Goal: Browse casually

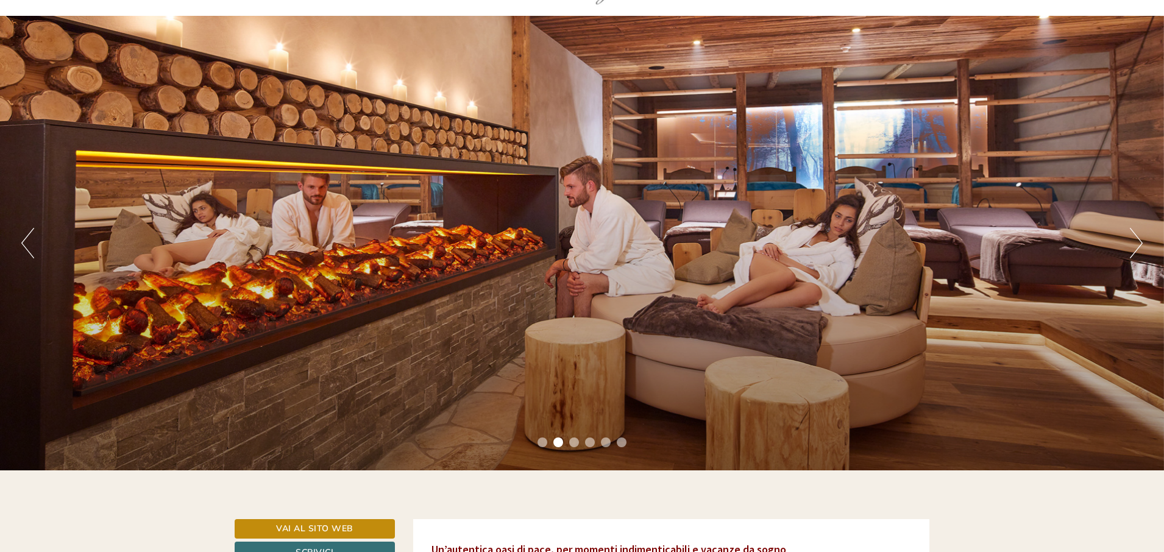
scroll to position [71, 0]
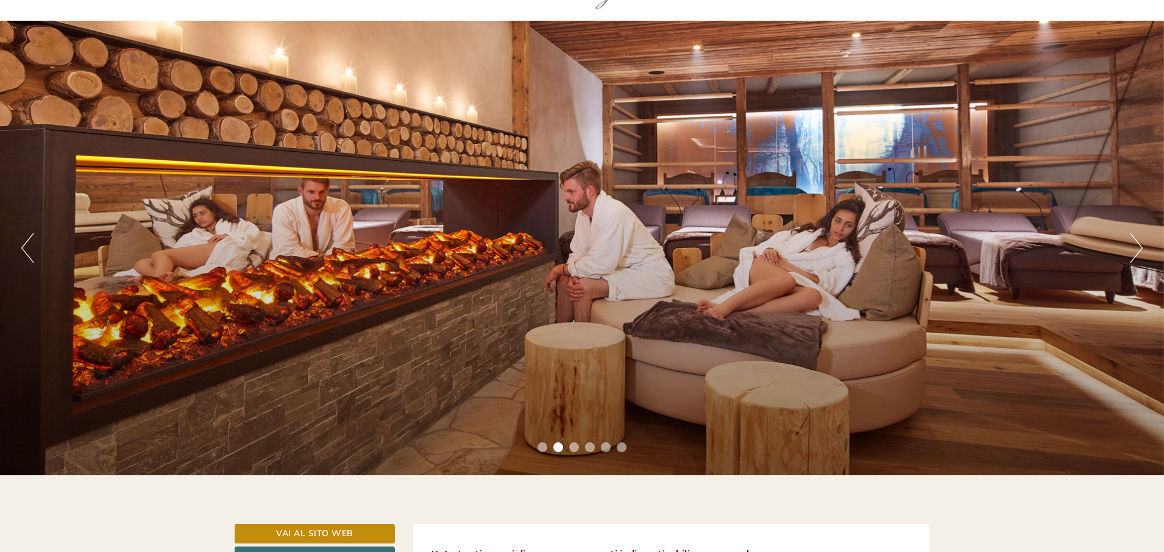
click at [1133, 251] on button "Next" at bounding box center [1136, 248] width 13 height 30
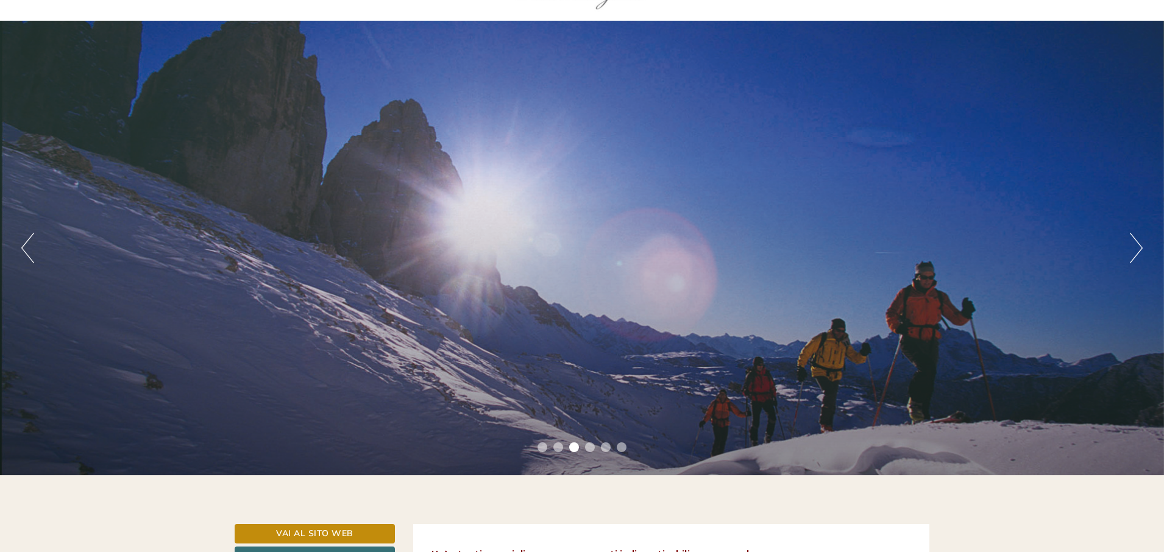
click at [1134, 252] on button "Next" at bounding box center [1136, 248] width 13 height 30
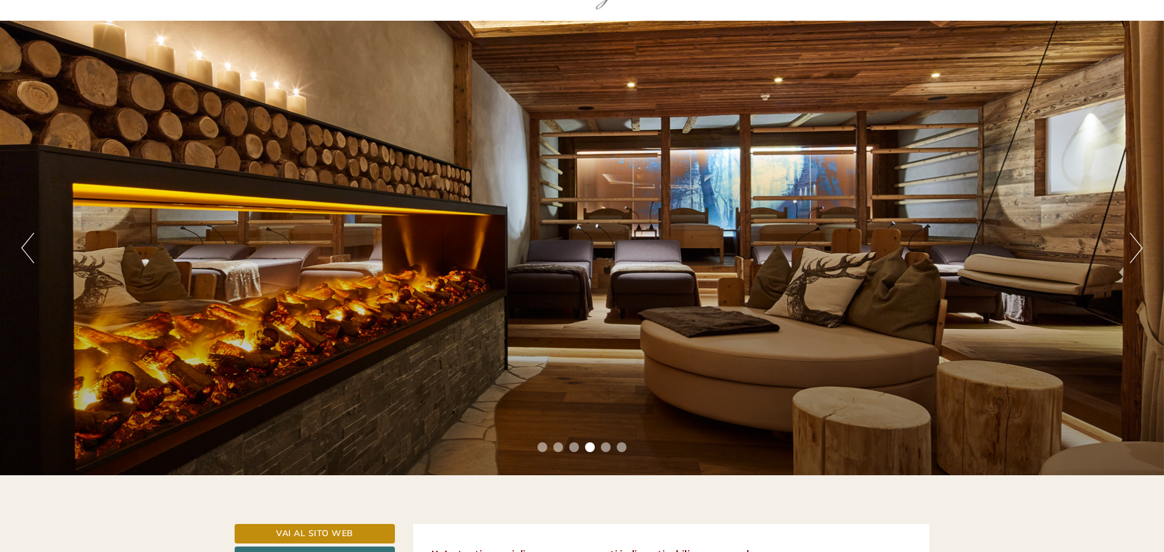
click at [34, 255] on button "Previous" at bounding box center [27, 248] width 13 height 30
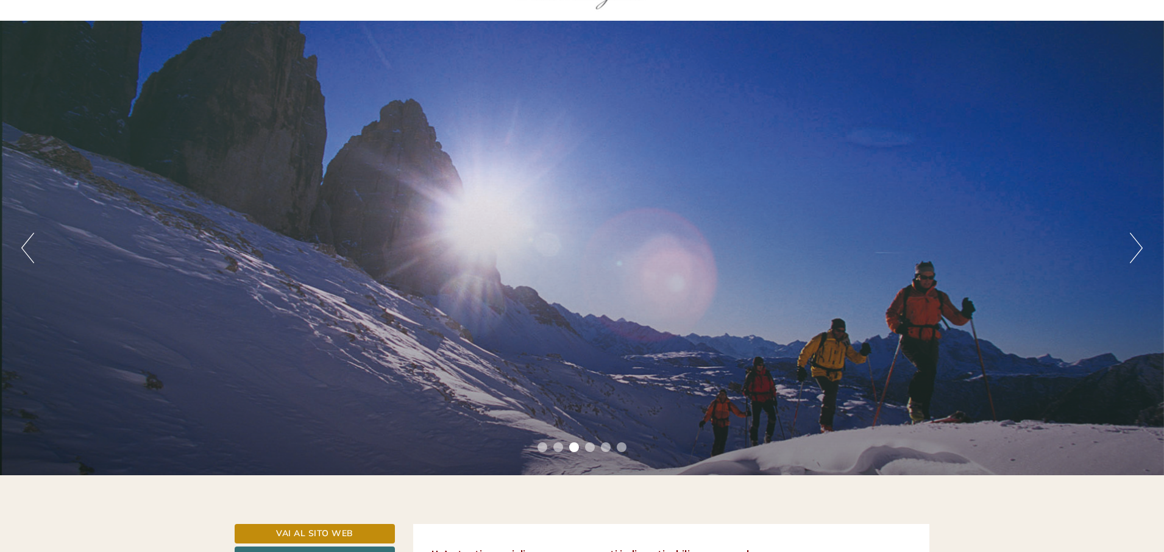
click at [34, 255] on button "Previous" at bounding box center [27, 248] width 13 height 30
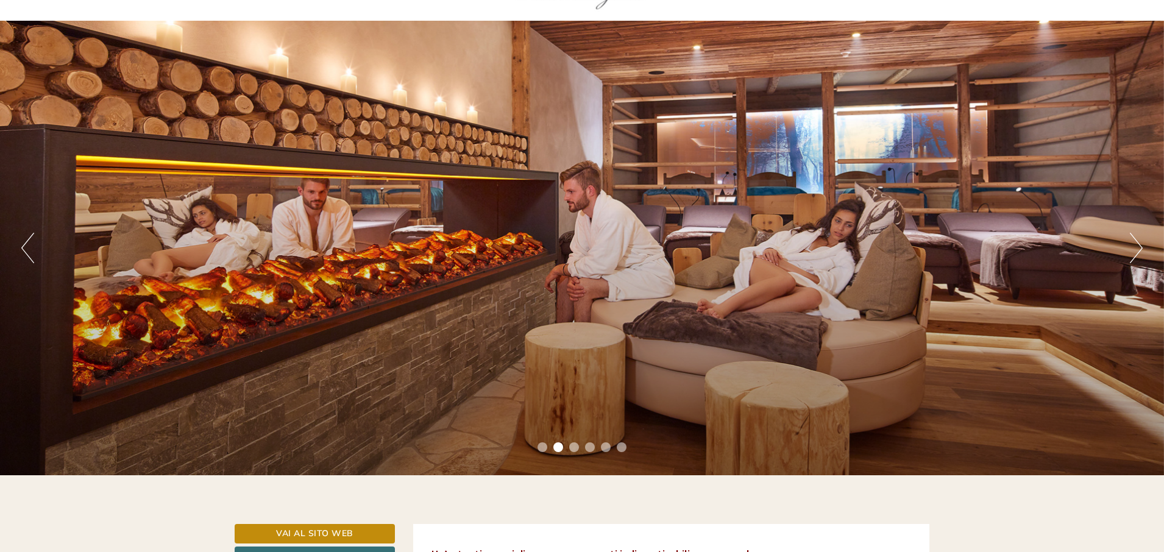
click at [1135, 250] on button "Next" at bounding box center [1136, 248] width 13 height 30
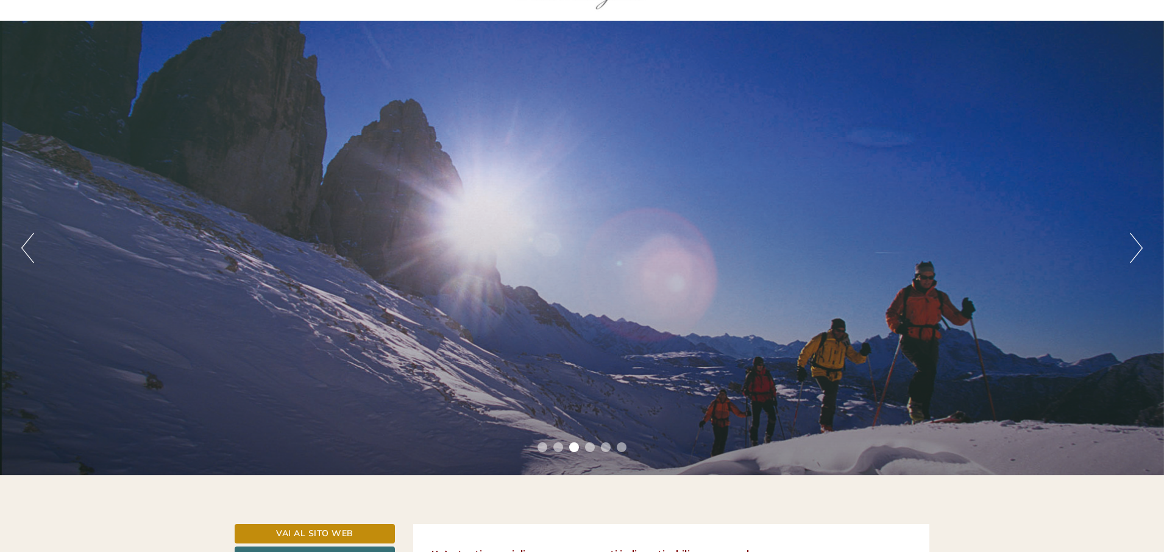
click at [1135, 250] on button "Next" at bounding box center [1136, 248] width 13 height 30
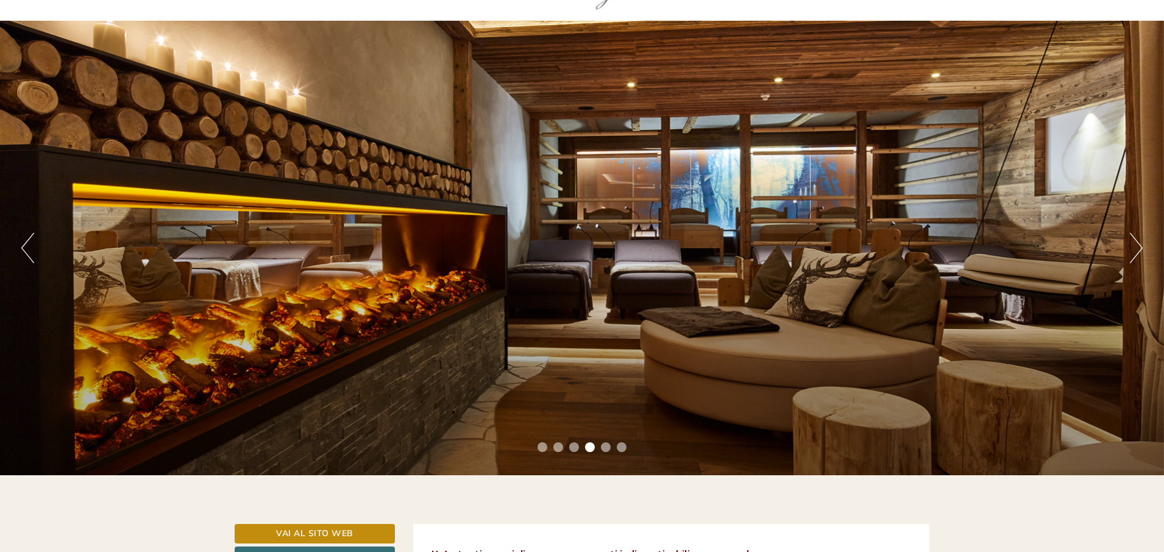
click at [1135, 250] on button "Next" at bounding box center [1136, 248] width 13 height 30
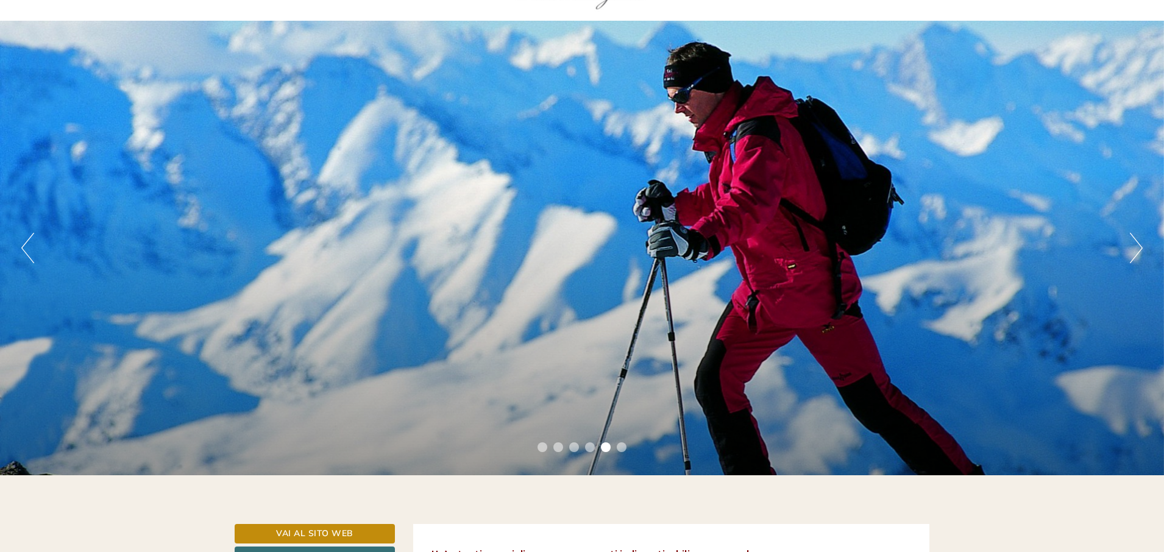
click at [1135, 250] on button "Next" at bounding box center [1136, 248] width 13 height 30
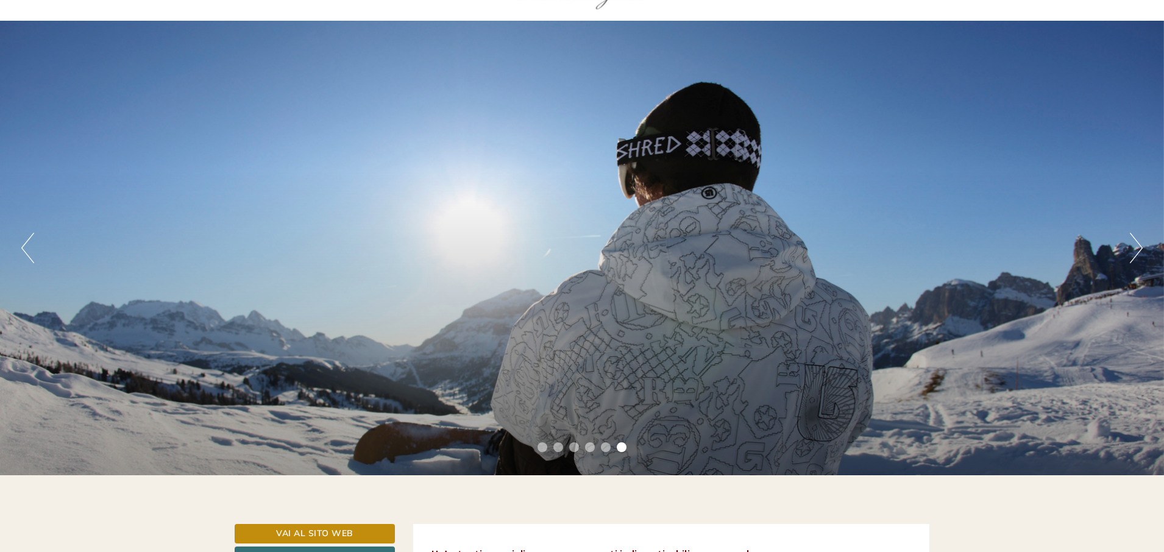
click at [1135, 250] on button "Next" at bounding box center [1136, 248] width 13 height 30
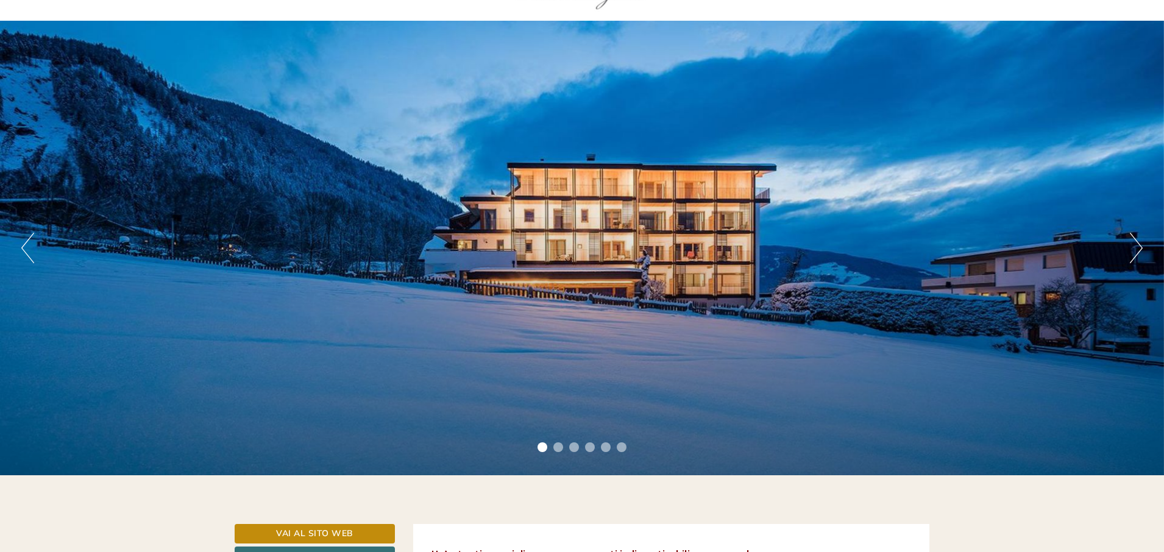
click at [1135, 250] on button "Next" at bounding box center [1136, 248] width 13 height 30
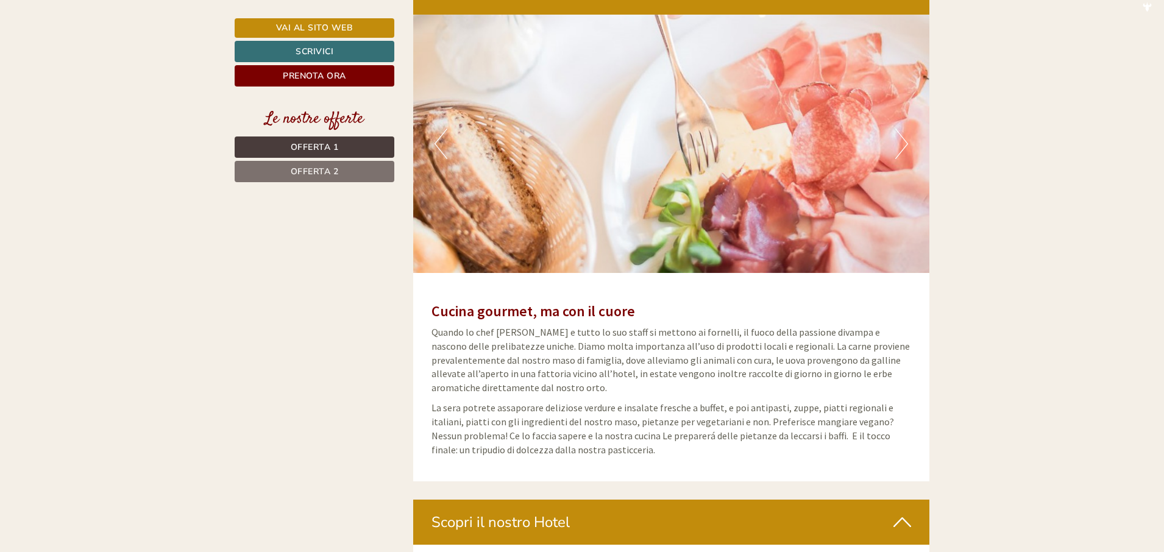
scroll to position [3224, 0]
